Goal: Information Seeking & Learning: Understand process/instructions

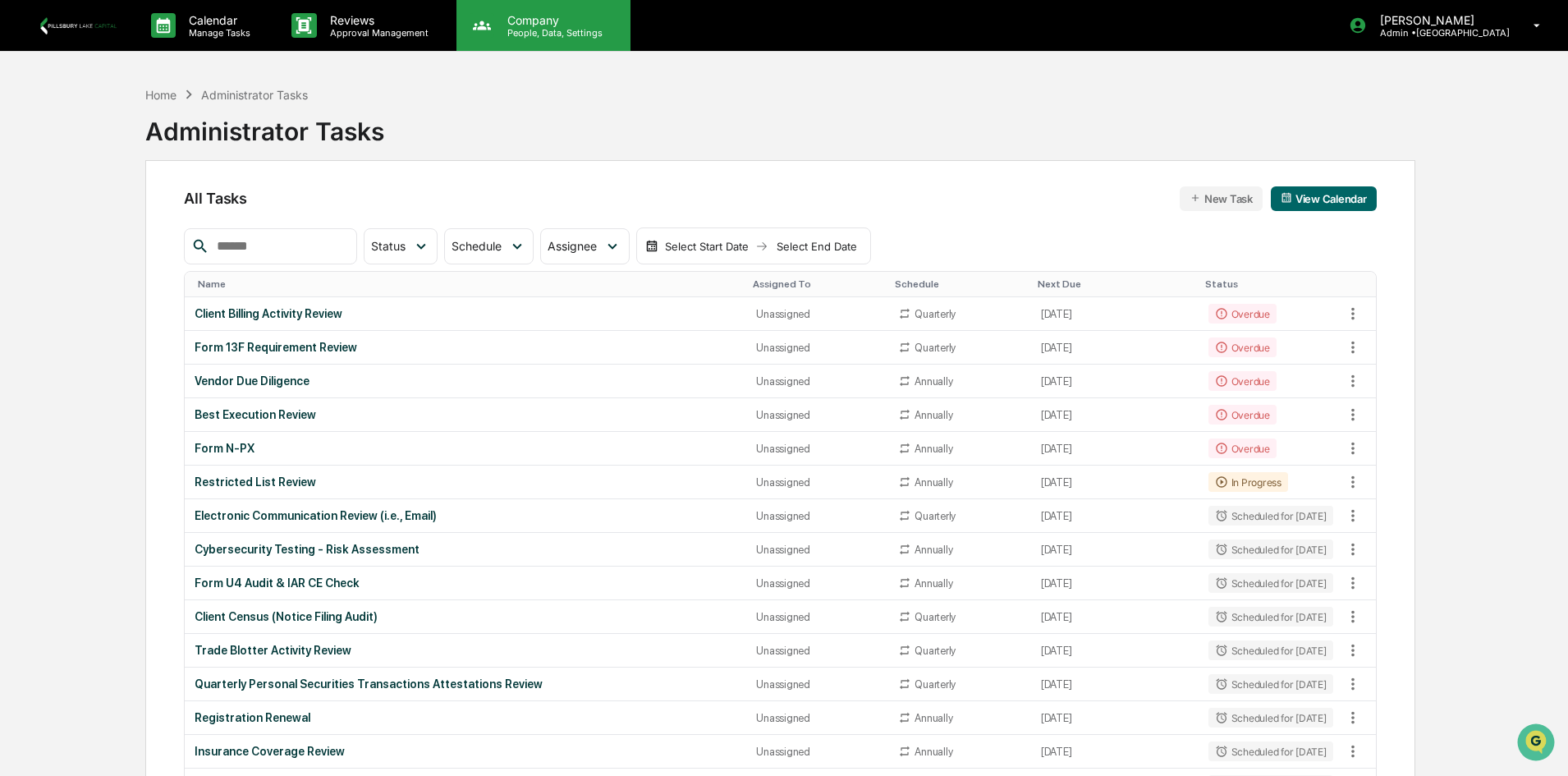
click at [522, 25] on p "Company" at bounding box center [552, 20] width 117 height 14
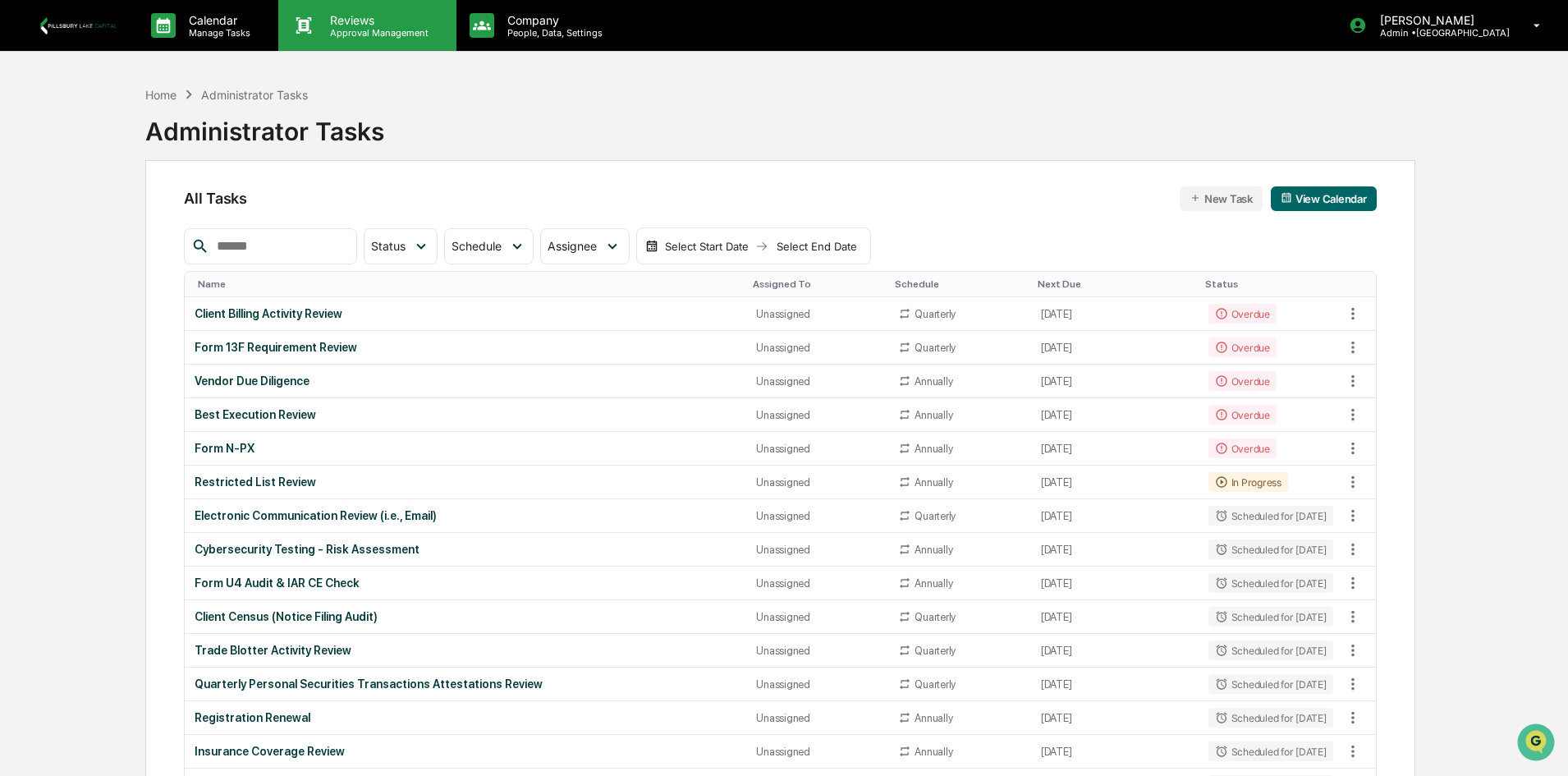
click at [350, 28] on p "Approval Management" at bounding box center [376, 33] width 119 height 12
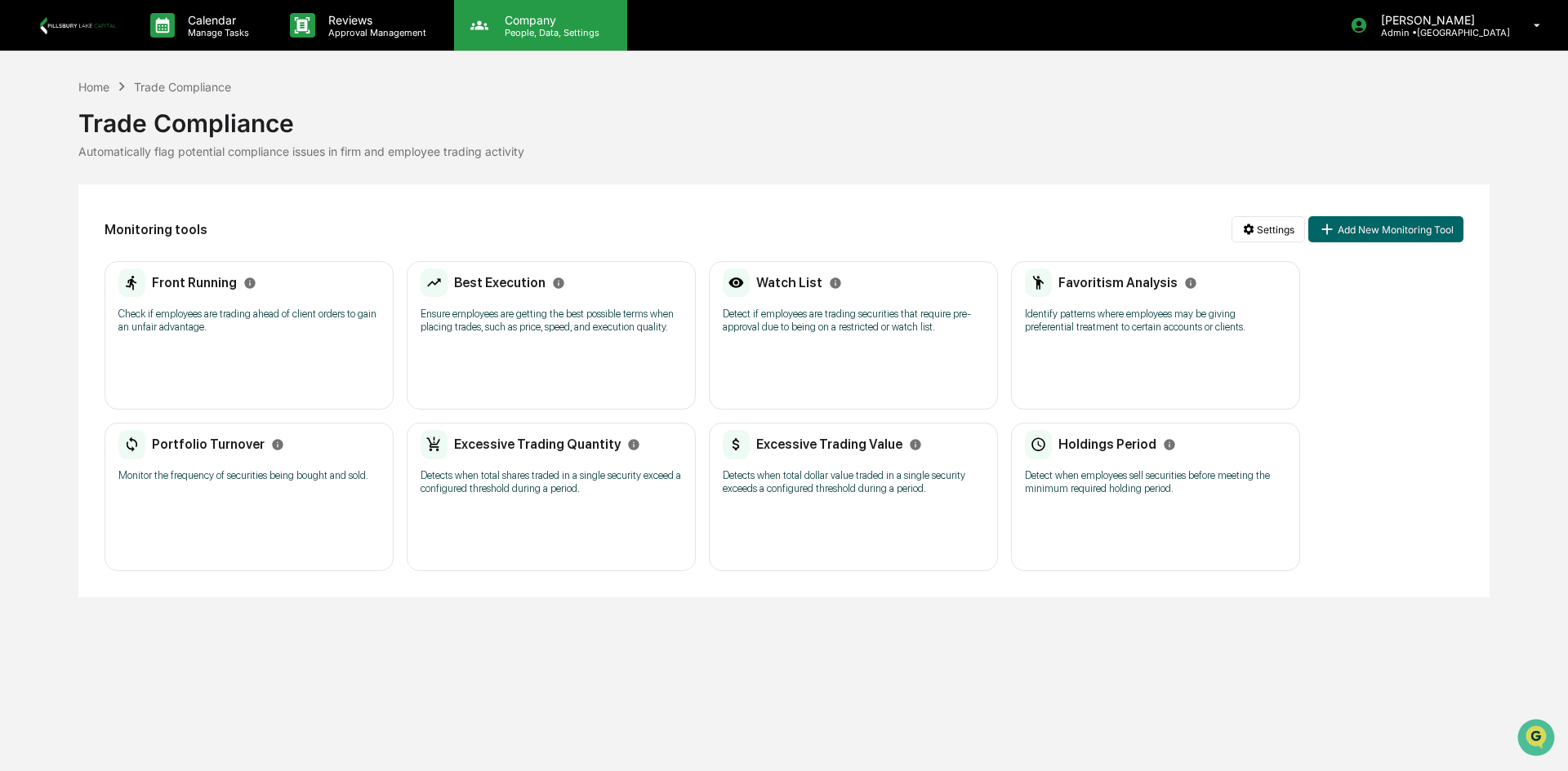
click at [553, 29] on p "People, Data, Settings" at bounding box center [549, 33] width 116 height 12
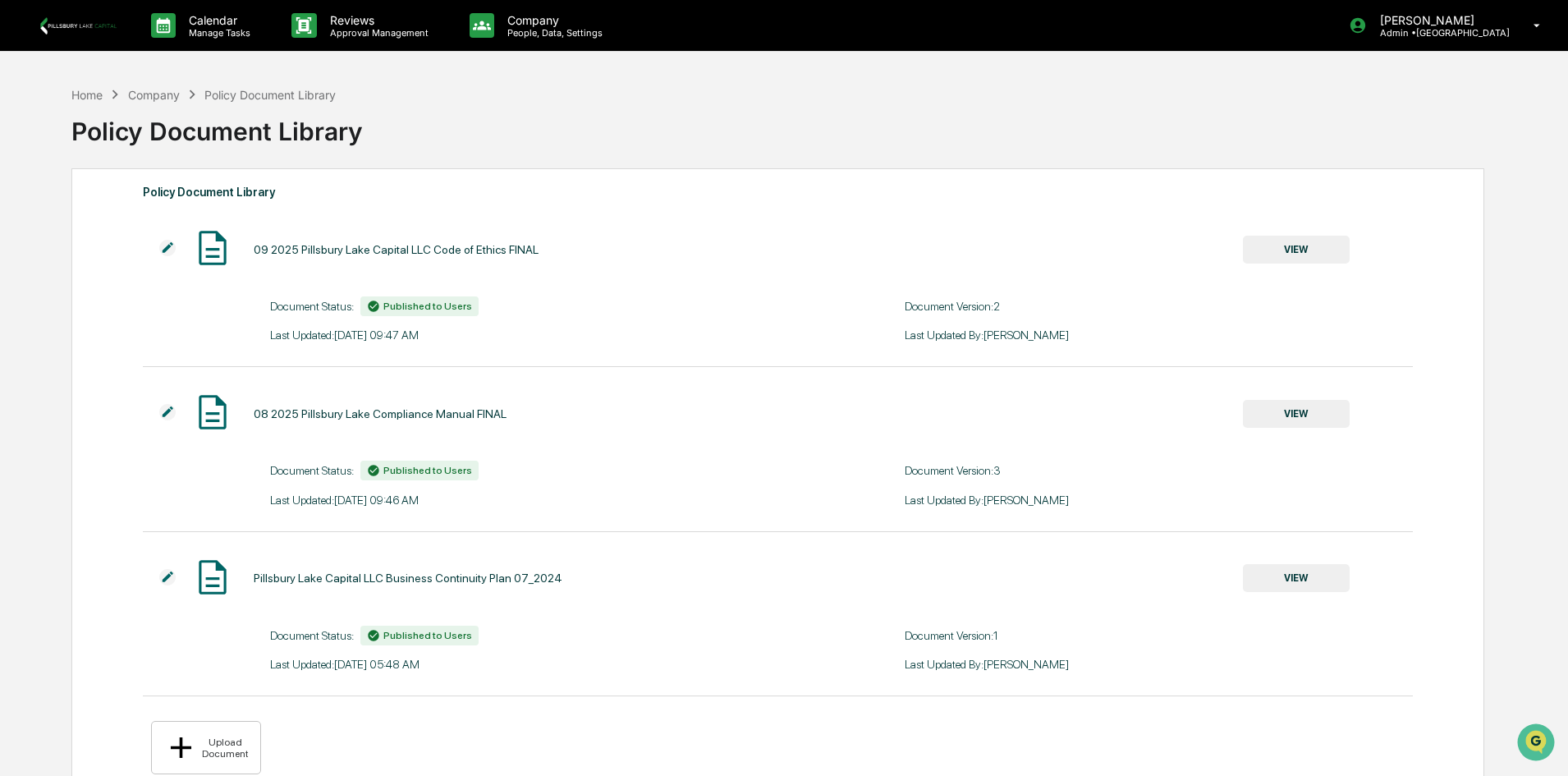
click at [1290, 398] on div "08 2025 Pillsbury Lake Compliance Manual FINAL VIEW" at bounding box center [746, 413] width 1207 height 44
click at [1293, 402] on button "VIEW" at bounding box center [1297, 414] width 107 height 28
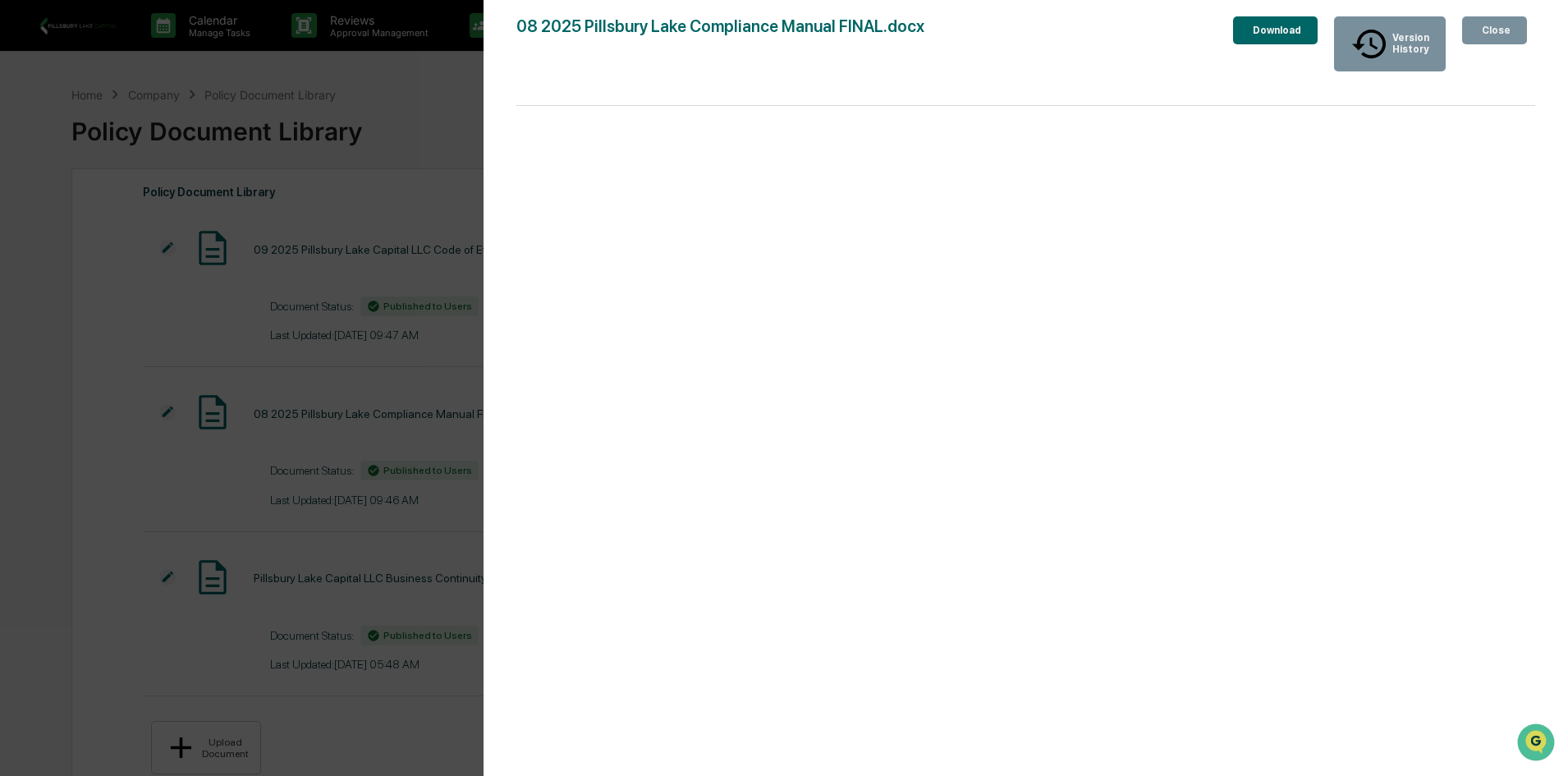
scroll to position [78, 0]
